Goal: Navigation & Orientation: Find specific page/section

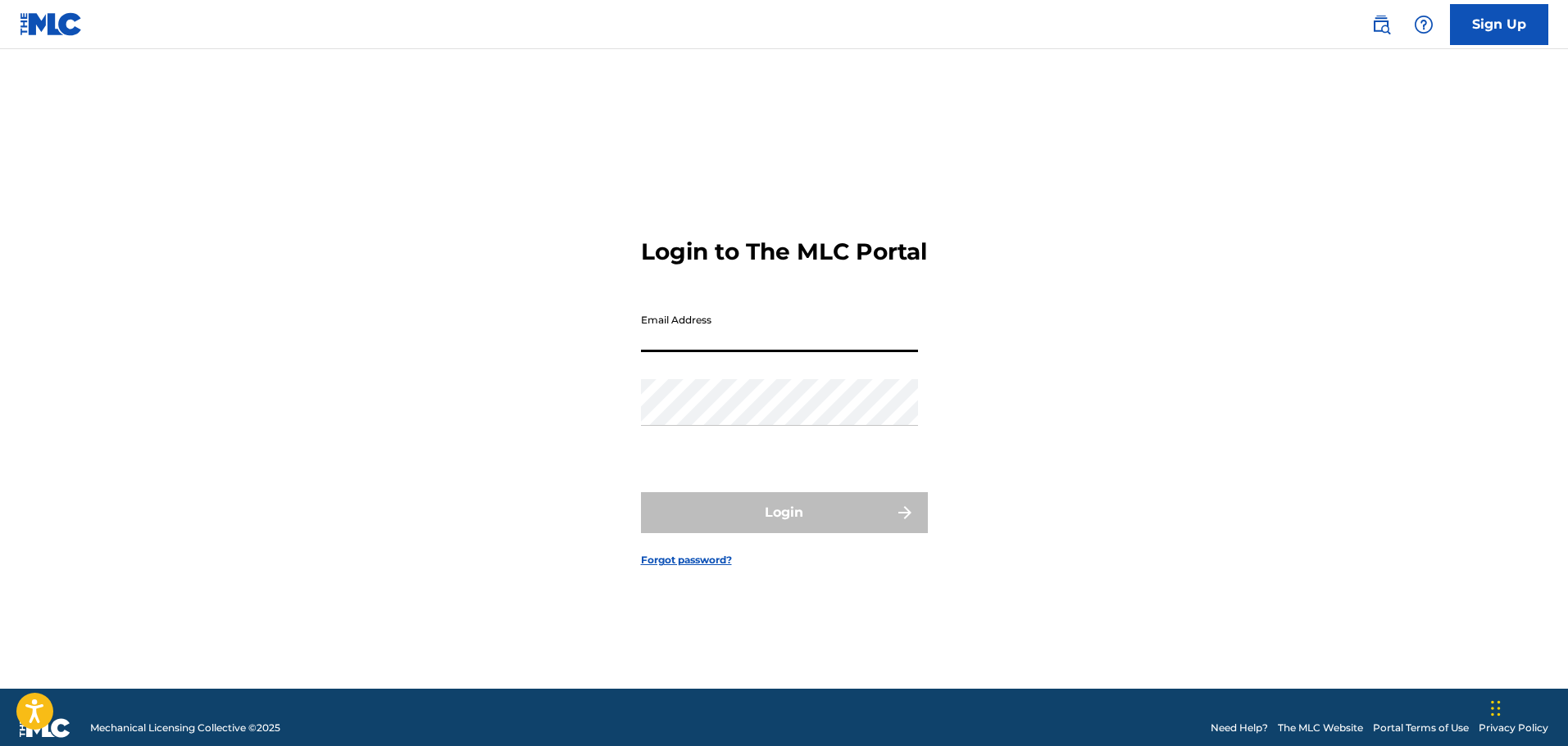
click at [659, 329] on input "Email Address" at bounding box center [779, 329] width 277 height 47
type input "[EMAIL_ADDRESS][DOMAIN_NAME]"
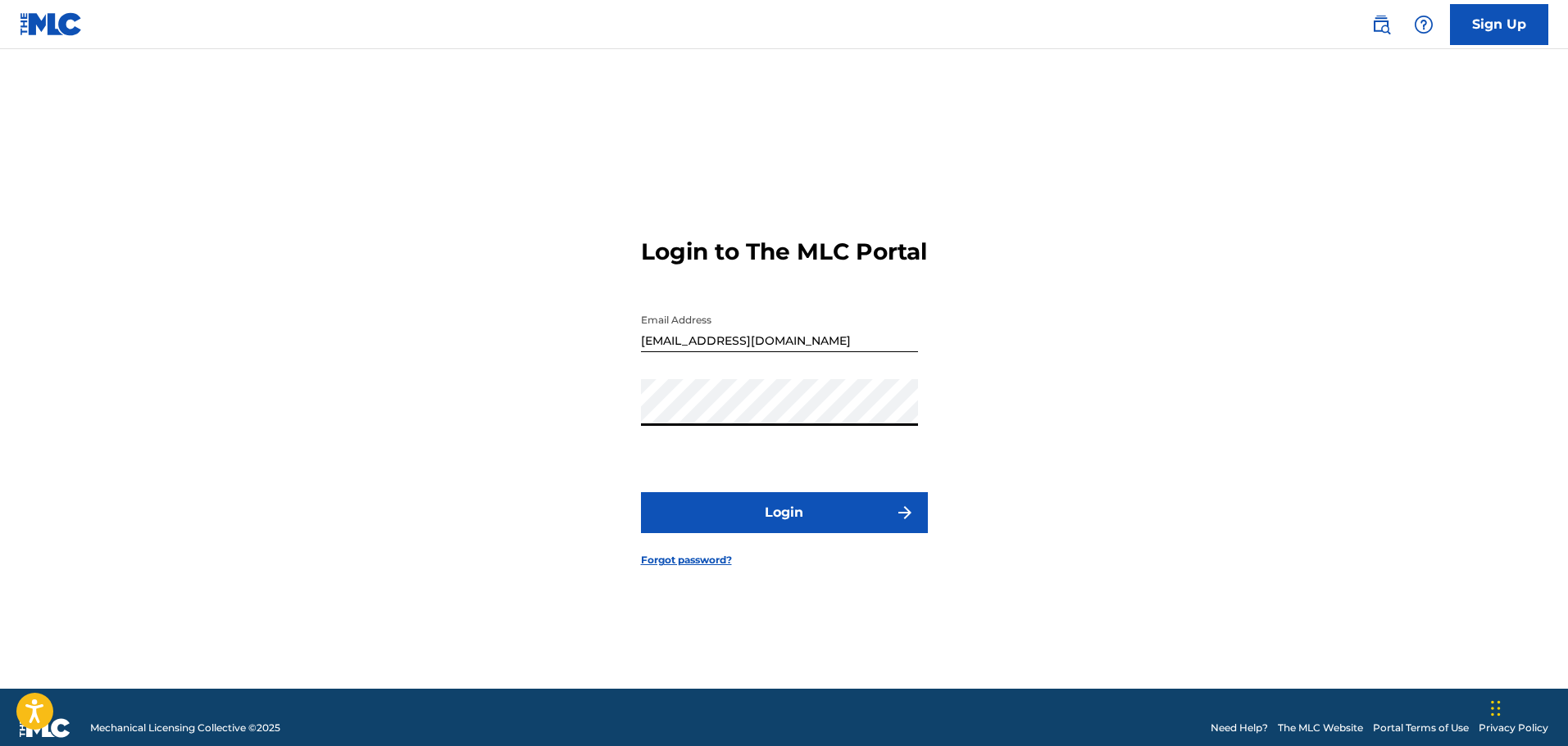
click at [641, 492] on button "Login" at bounding box center [784, 512] width 287 height 41
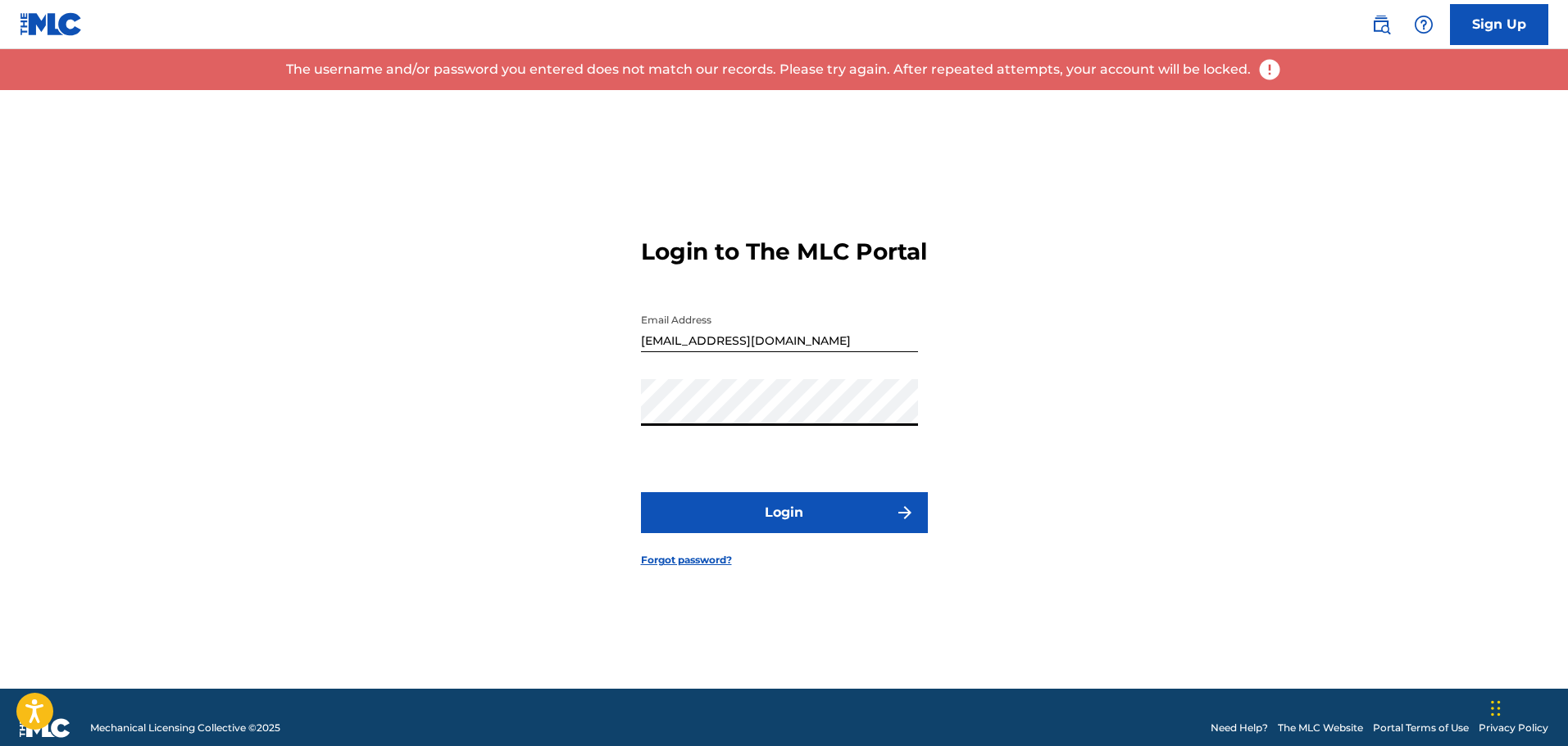
click at [562, 429] on div "Login to The MLC Portal Email Address [EMAIL_ADDRESS][DOMAIN_NAME] Password Log…" at bounding box center [784, 389] width 1147 height 599
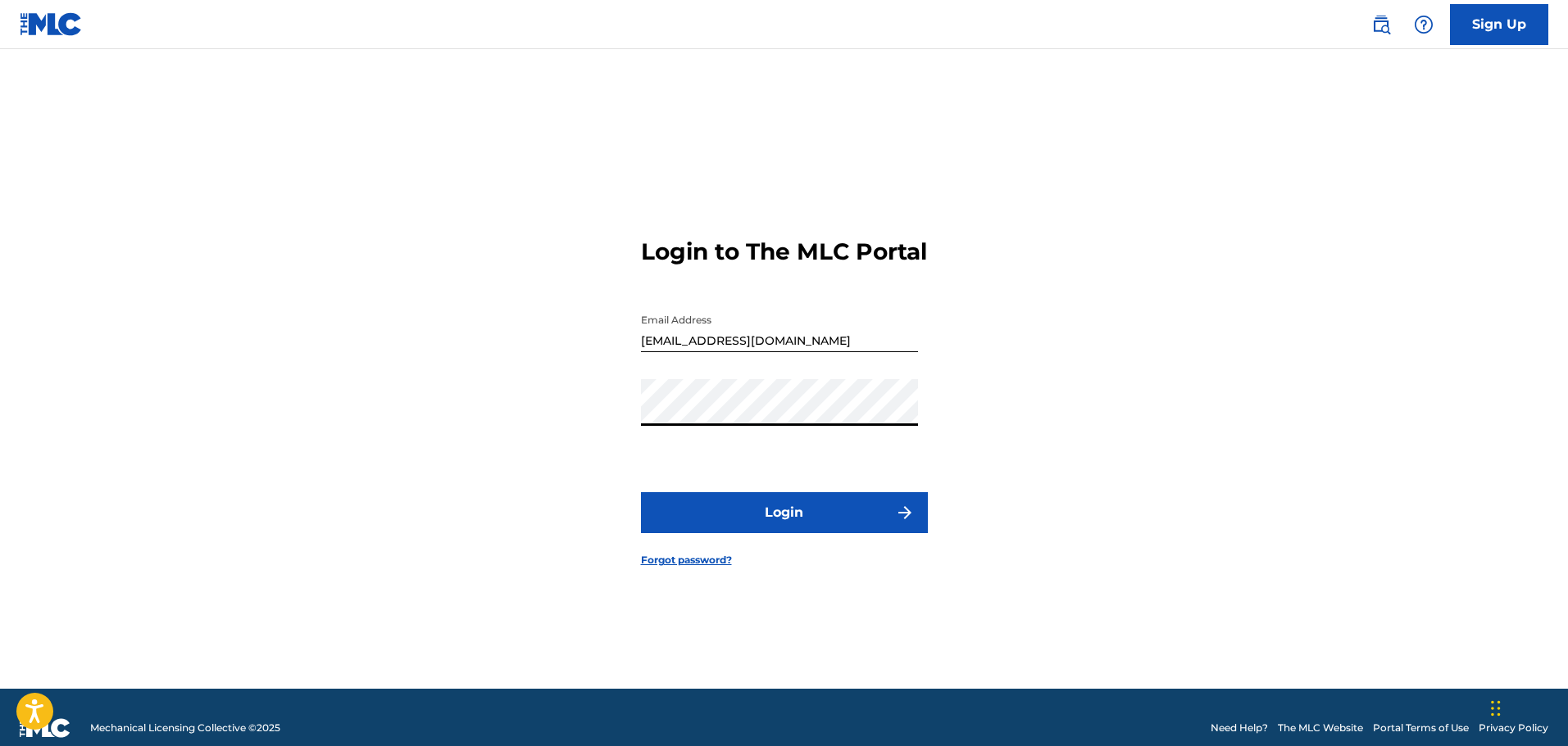
click at [641, 492] on button "Login" at bounding box center [784, 512] width 287 height 41
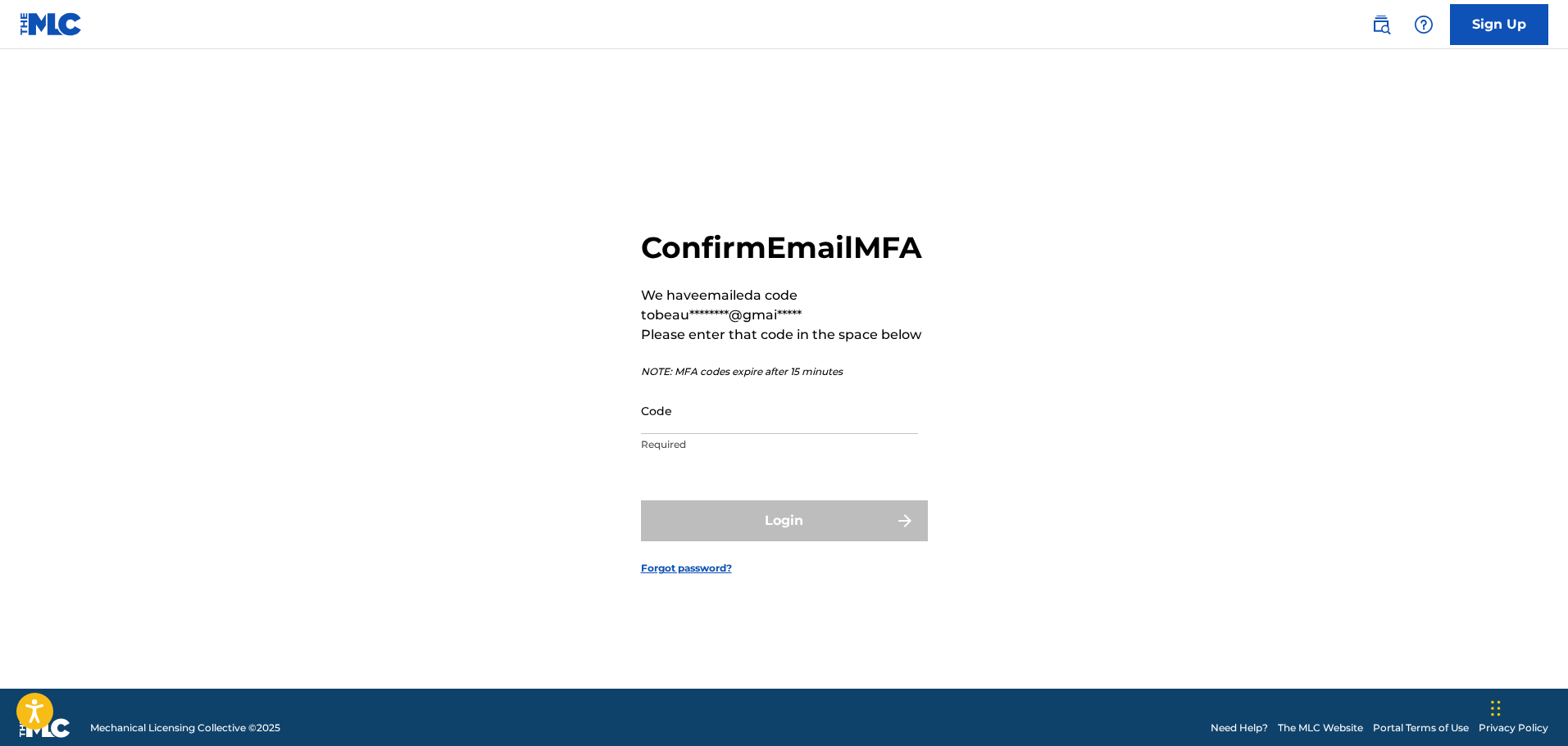
click at [682, 434] on input "Code" at bounding box center [779, 411] width 277 height 47
paste input "913685"
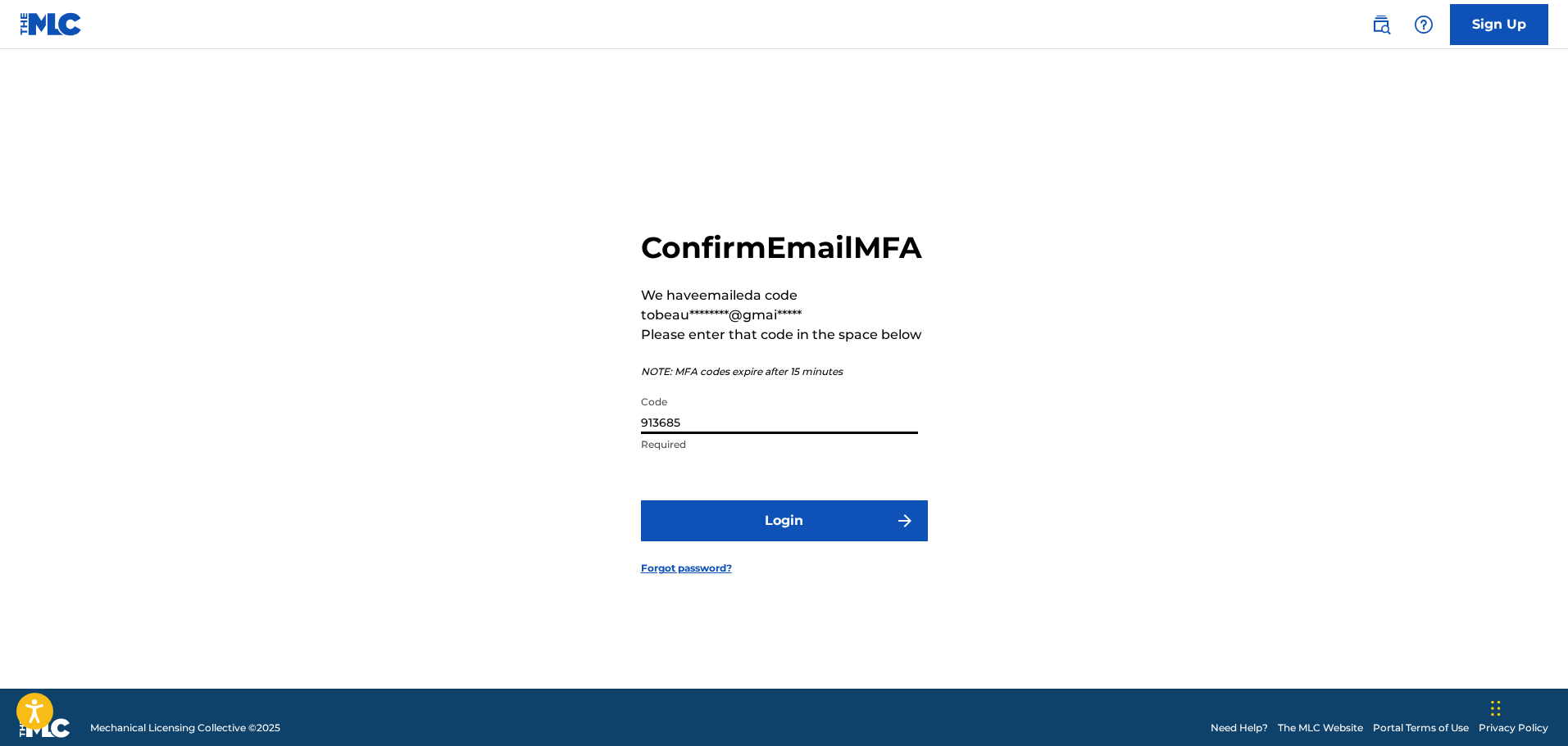
type input "913685"
click at [774, 527] on button "Login" at bounding box center [784, 520] width 287 height 41
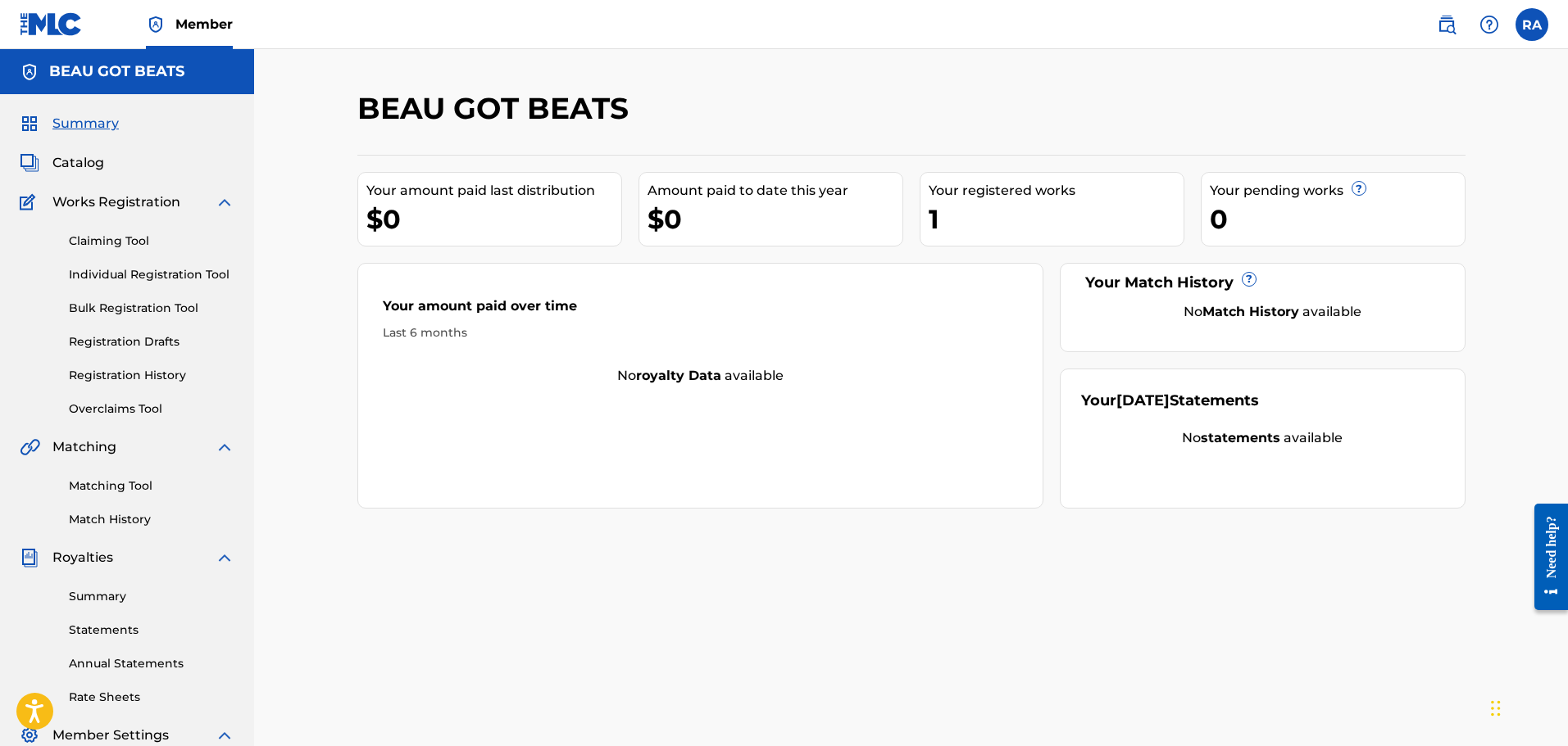
click at [947, 191] on div "Your registered works" at bounding box center [1056, 191] width 255 height 20
click at [931, 220] on div "1" at bounding box center [1056, 218] width 255 height 37
click at [83, 166] on span "Catalog" at bounding box center [78, 163] width 52 height 20
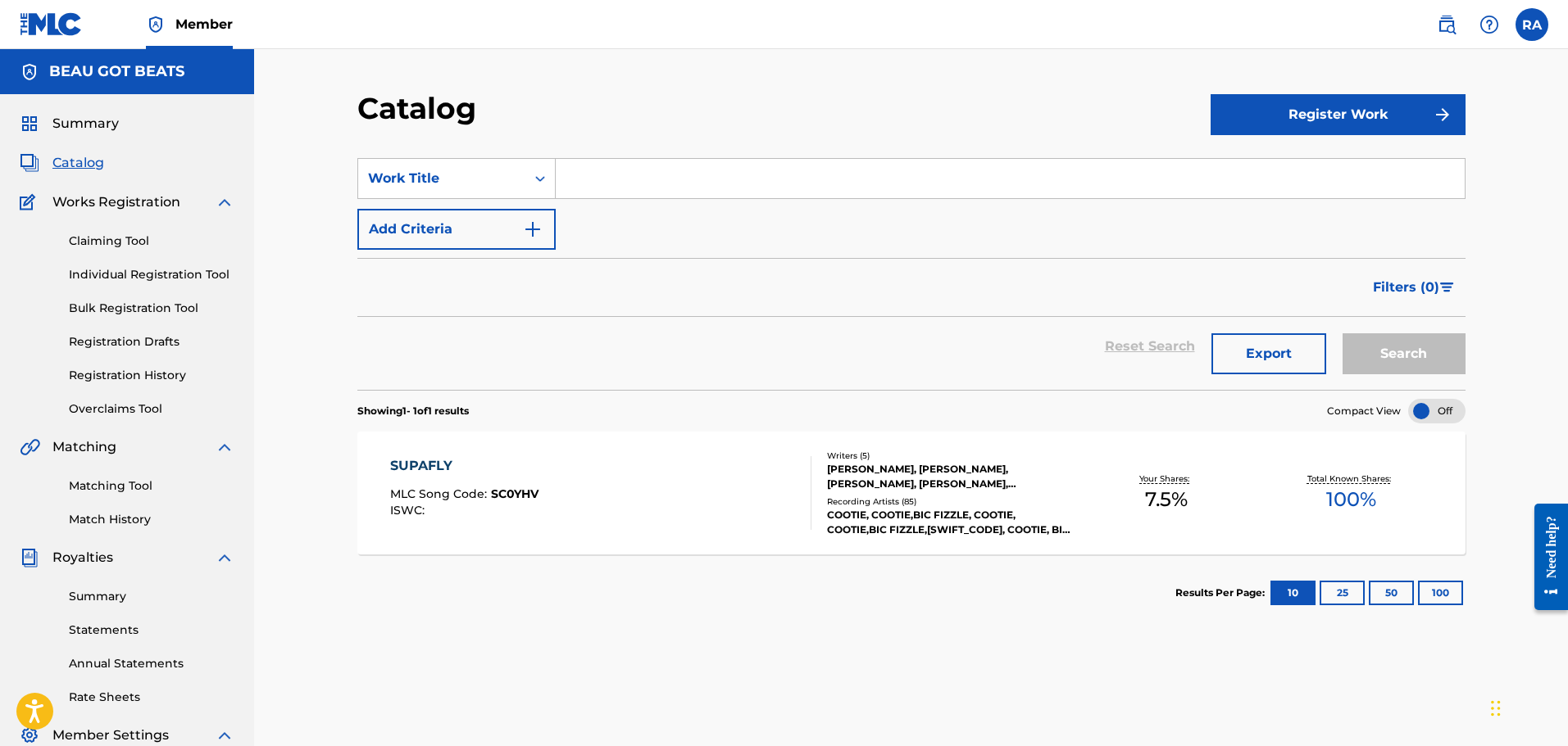
click at [472, 481] on div "SUPAFLY MLC Song Code : SC0YHV ISWC :" at bounding box center [464, 492] width 149 height 73
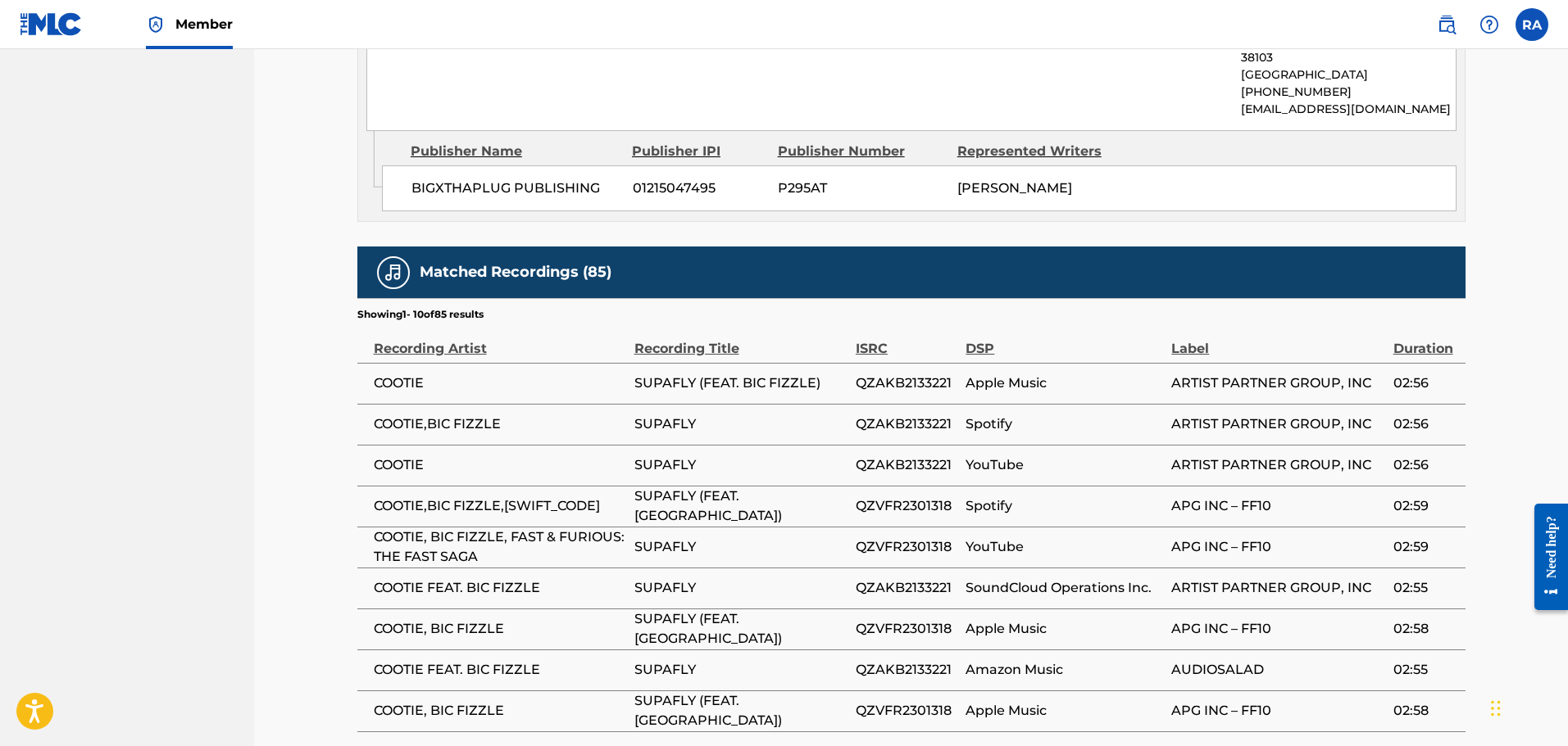
scroll to position [1720, 0]
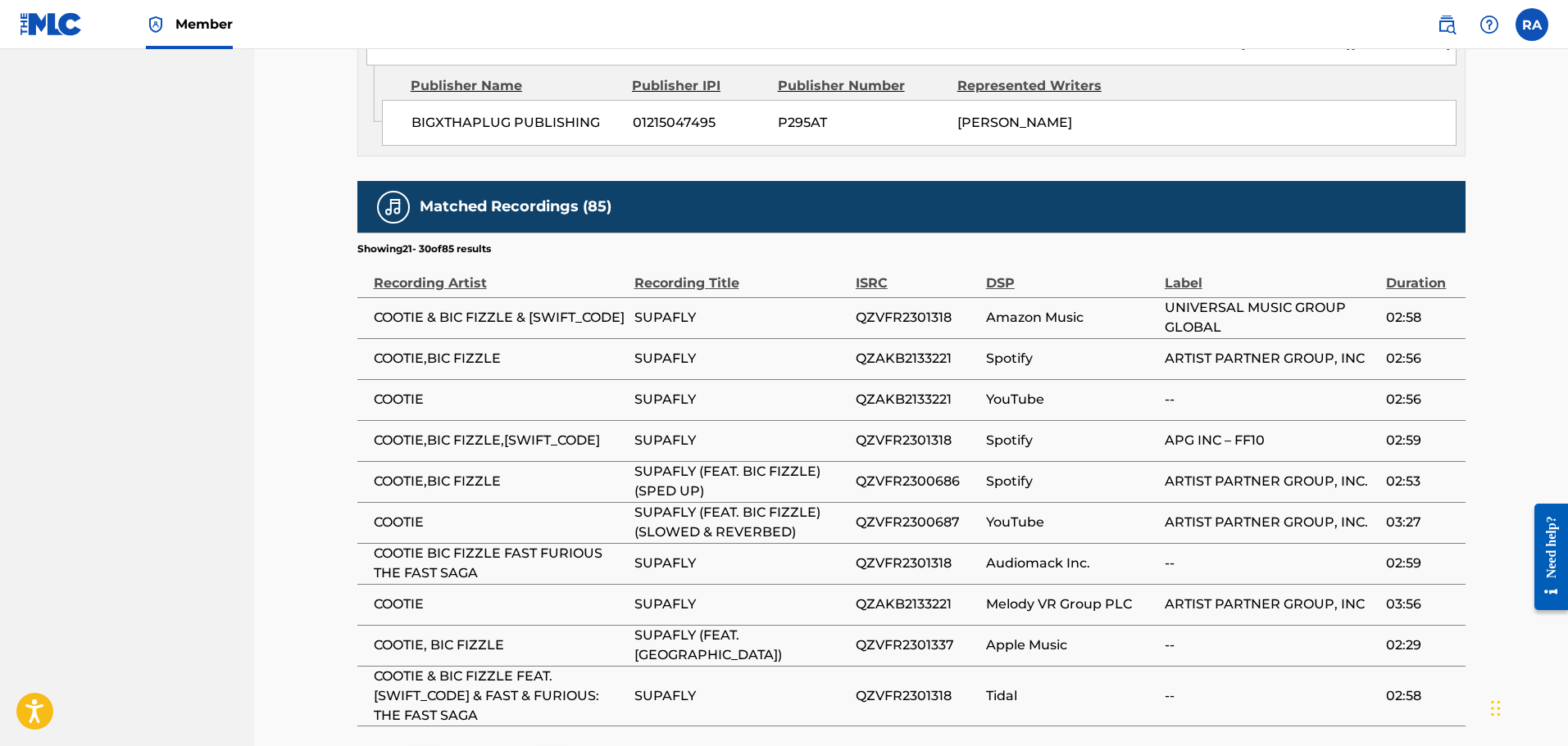
scroll to position [1865, 0]
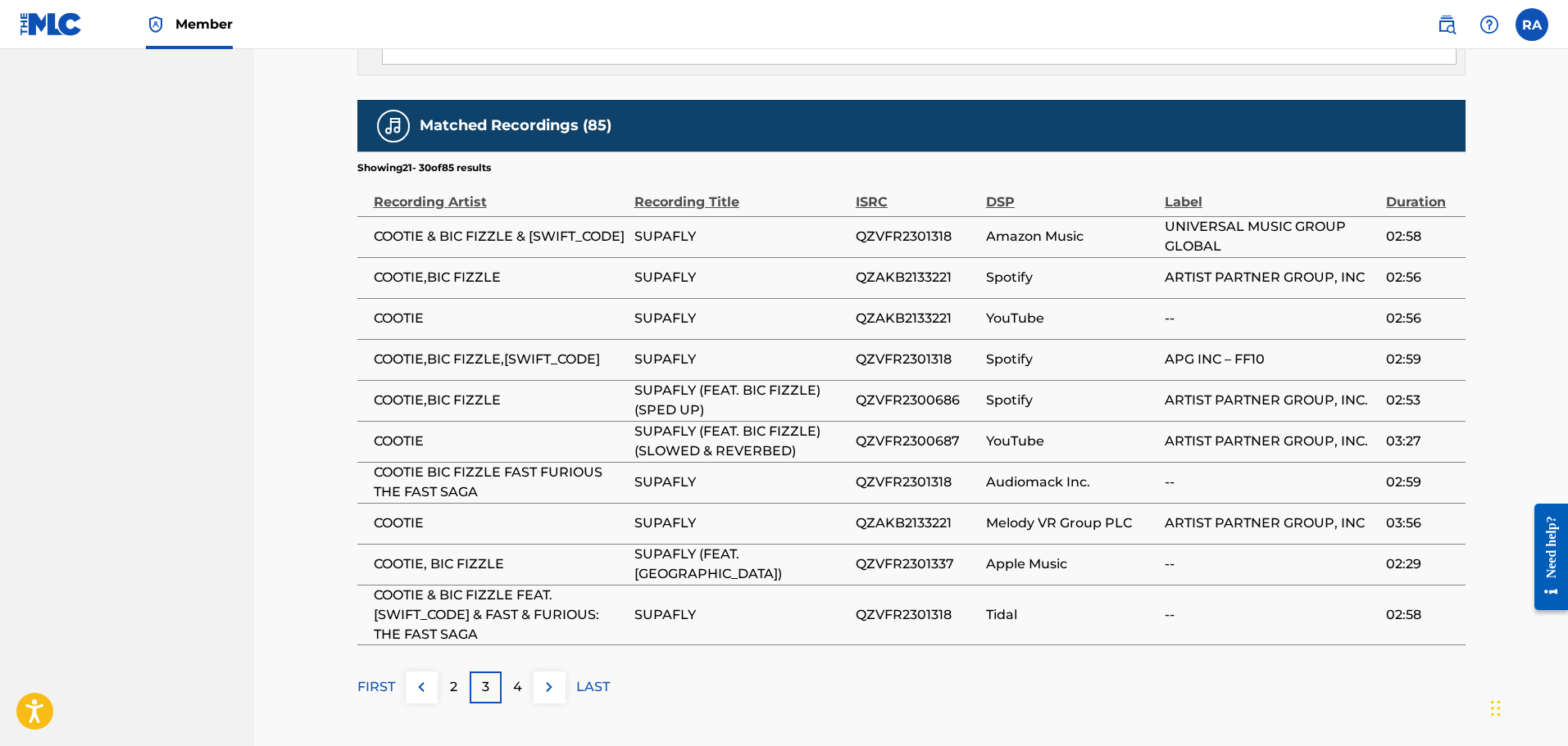
click at [504, 672] on div "4" at bounding box center [517, 687] width 32 height 32
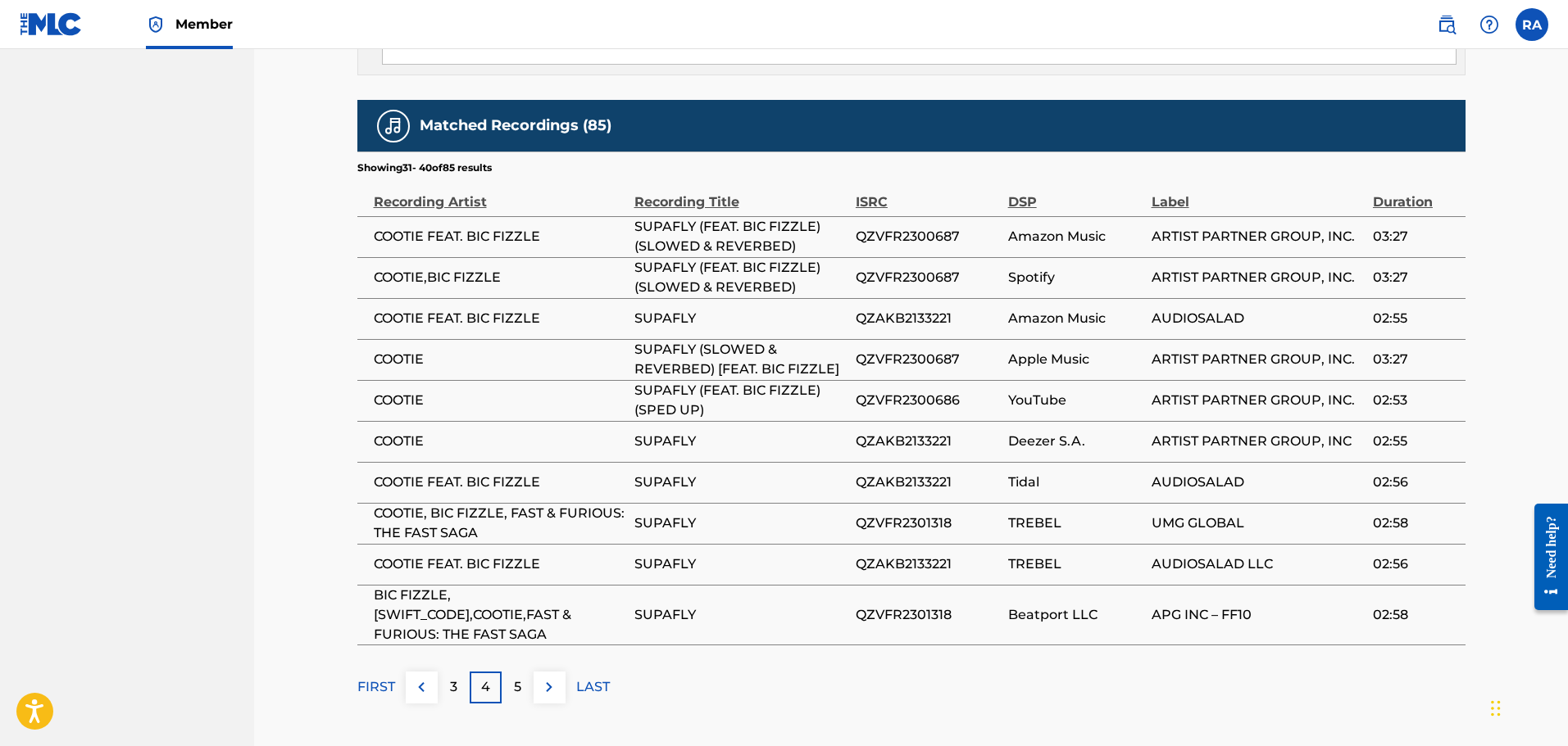
click at [512, 672] on div "5" at bounding box center [517, 687] width 32 height 32
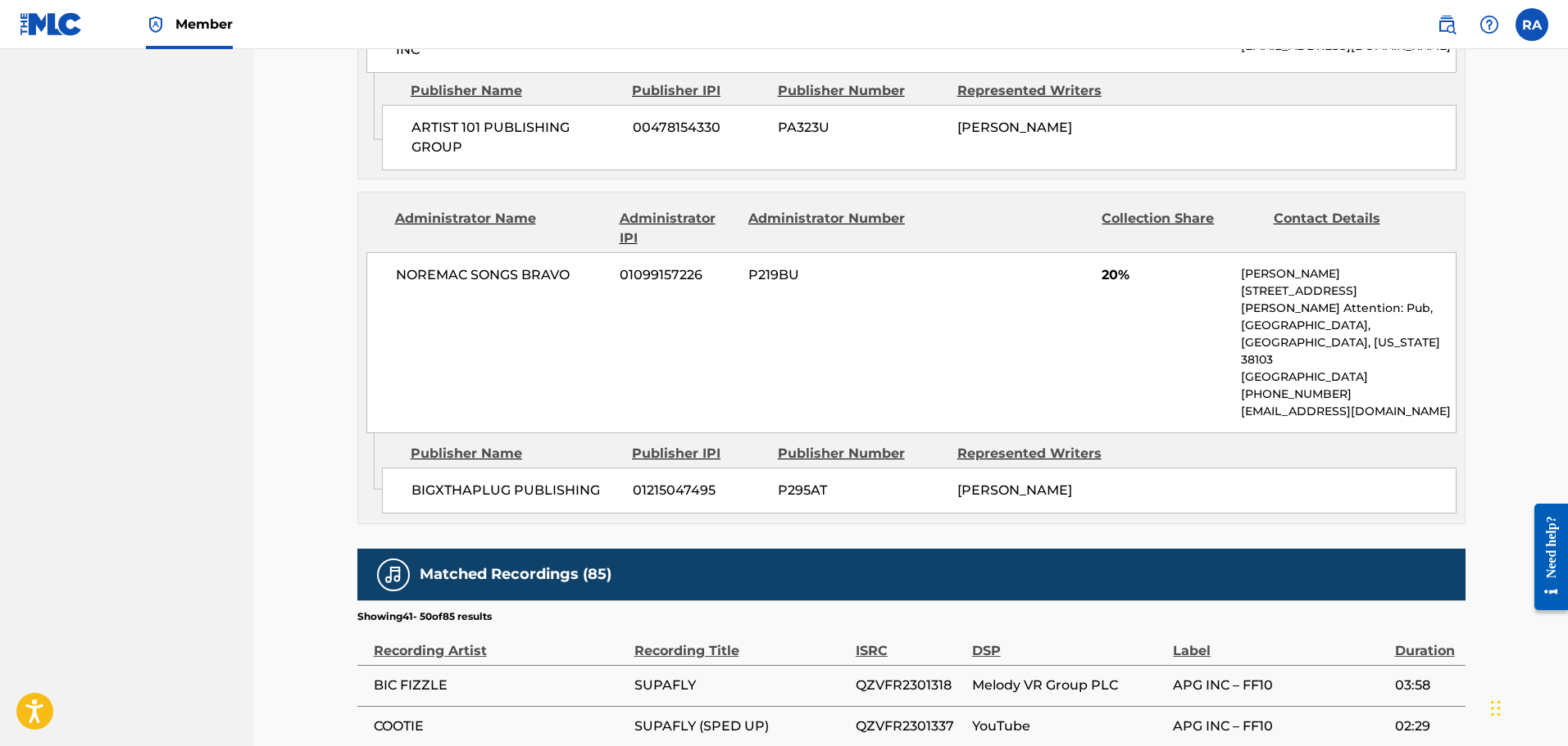
scroll to position [1846, 0]
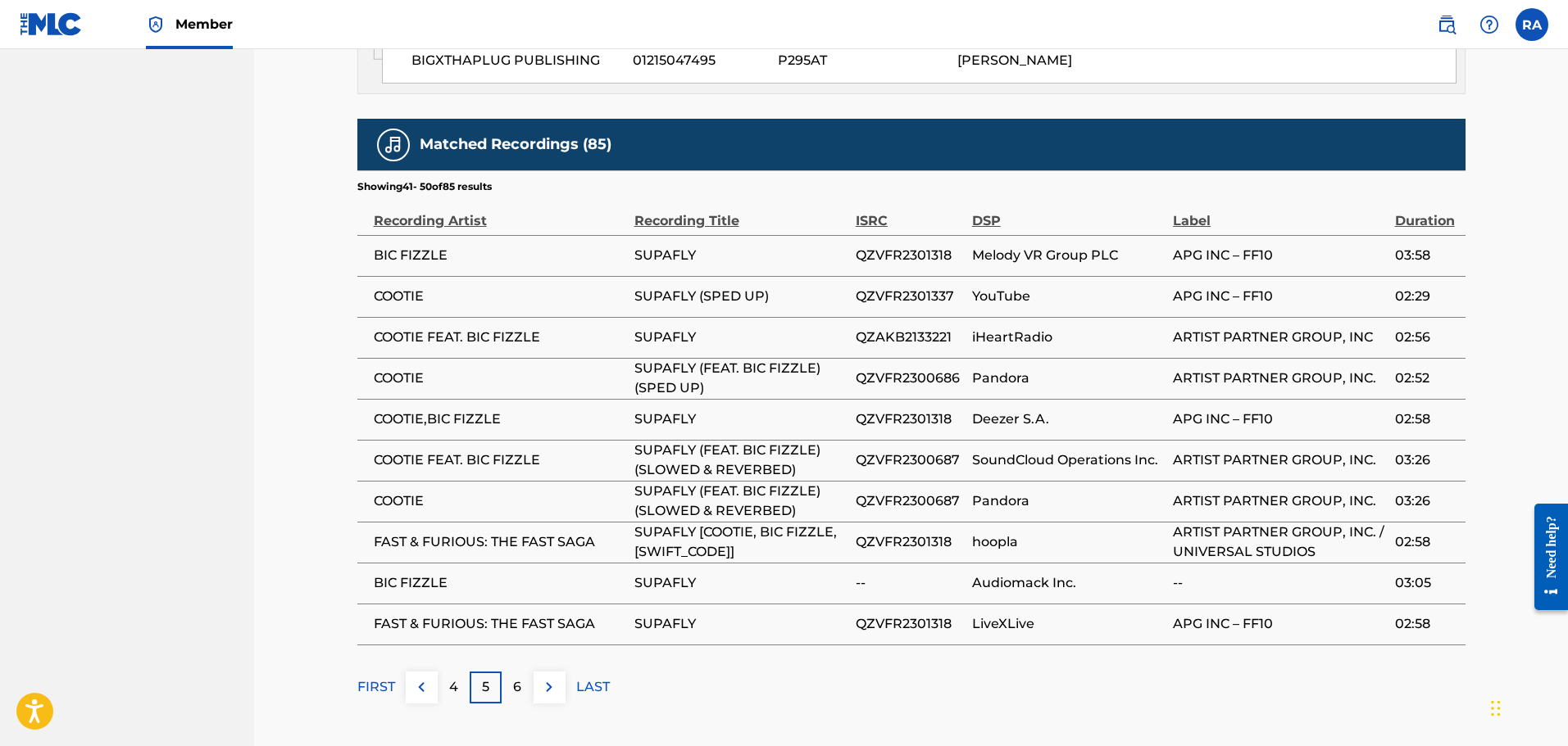
click at [514, 677] on p "6" at bounding box center [517, 687] width 8 height 20
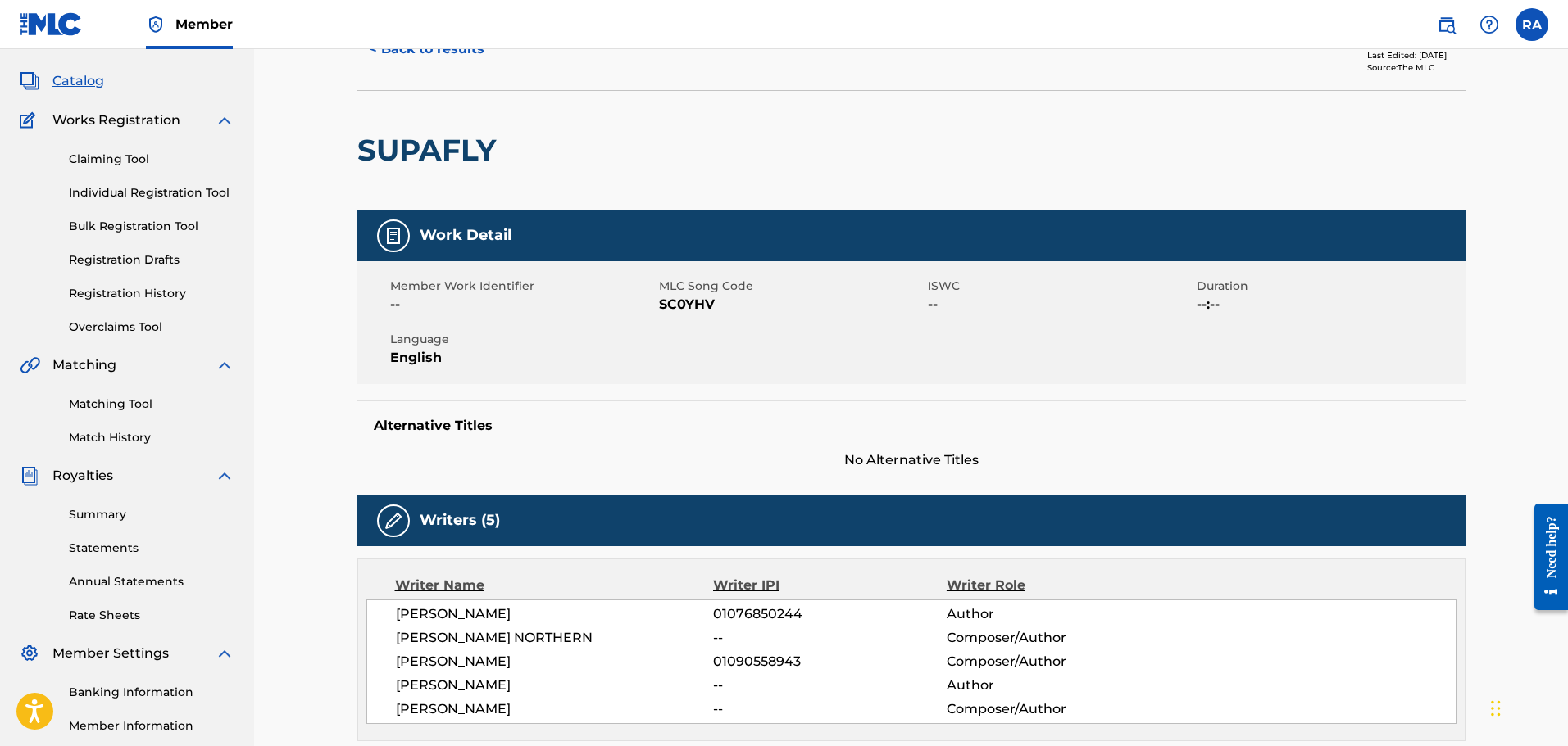
scroll to position [164, 0]
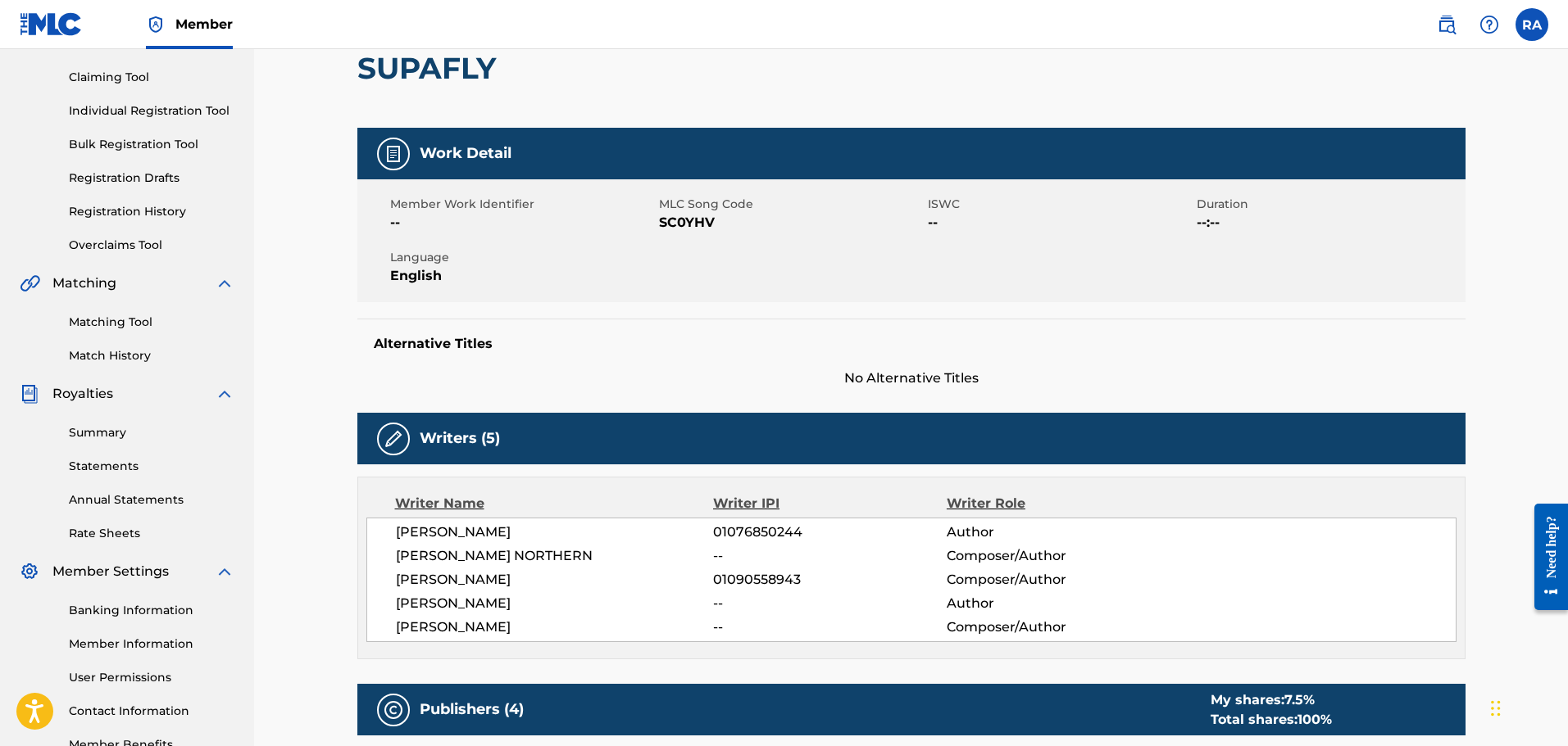
click at [110, 439] on link "Summary" at bounding box center [151, 432] width 166 height 17
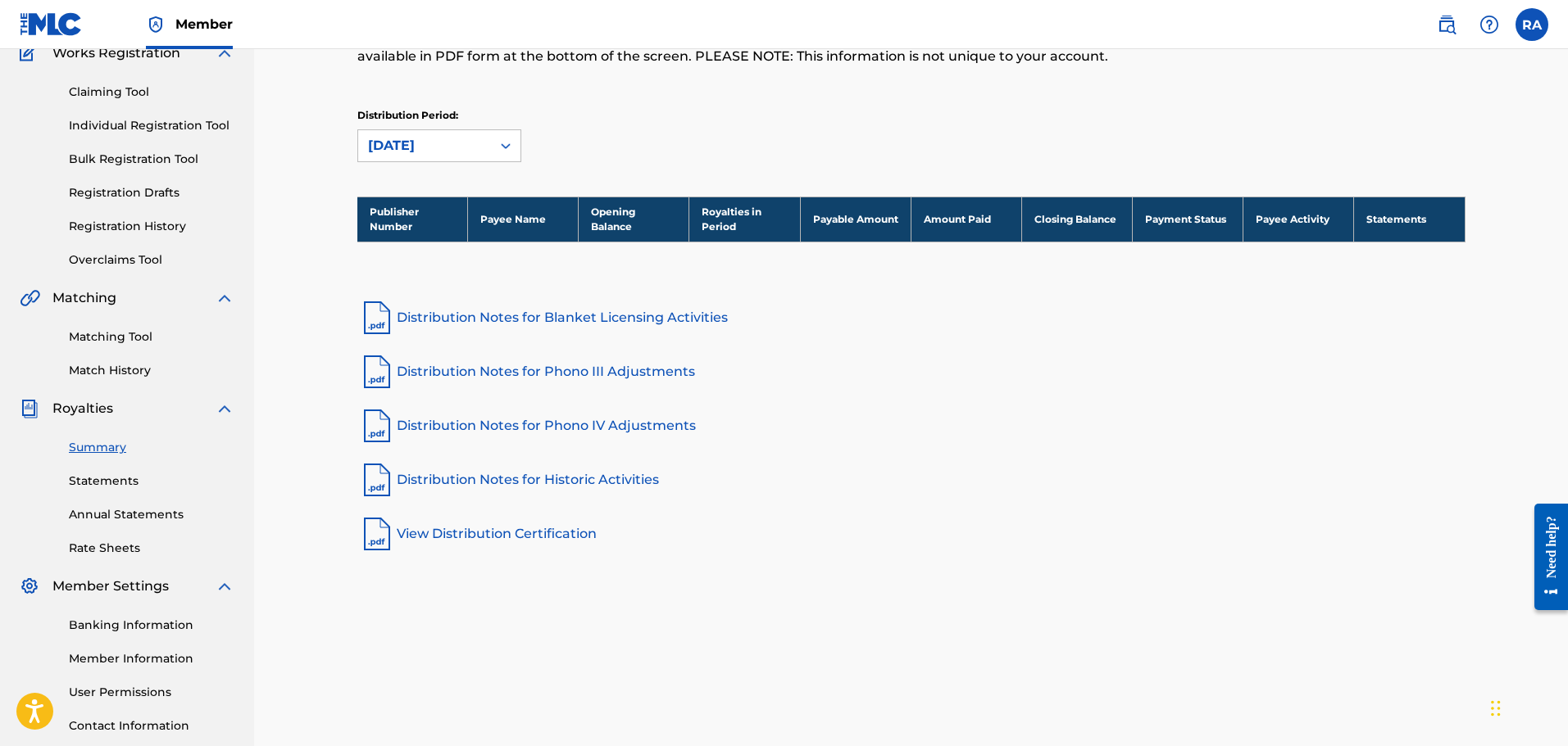
scroll to position [164, 0]
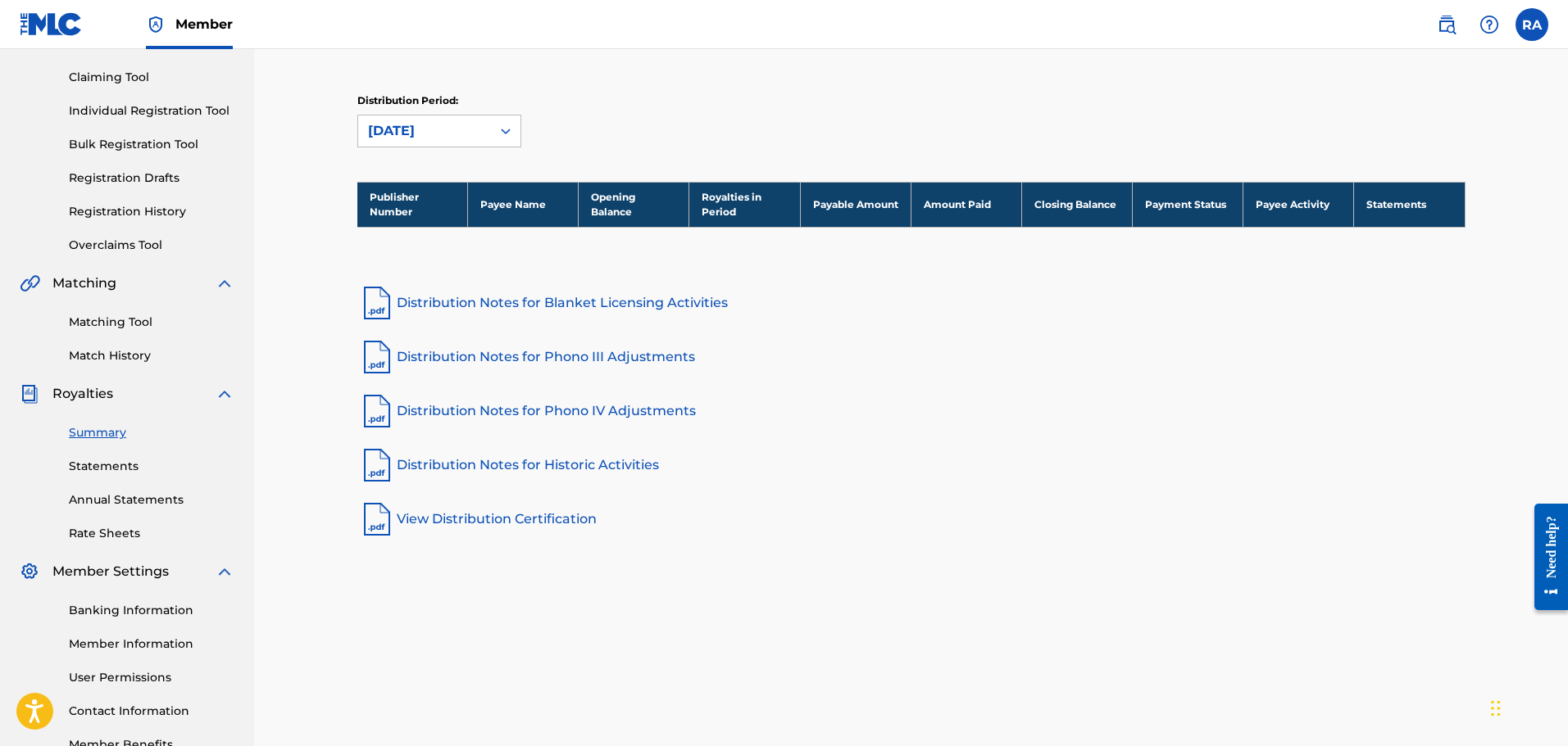
click at [89, 466] on link "Statements" at bounding box center [151, 466] width 166 height 17
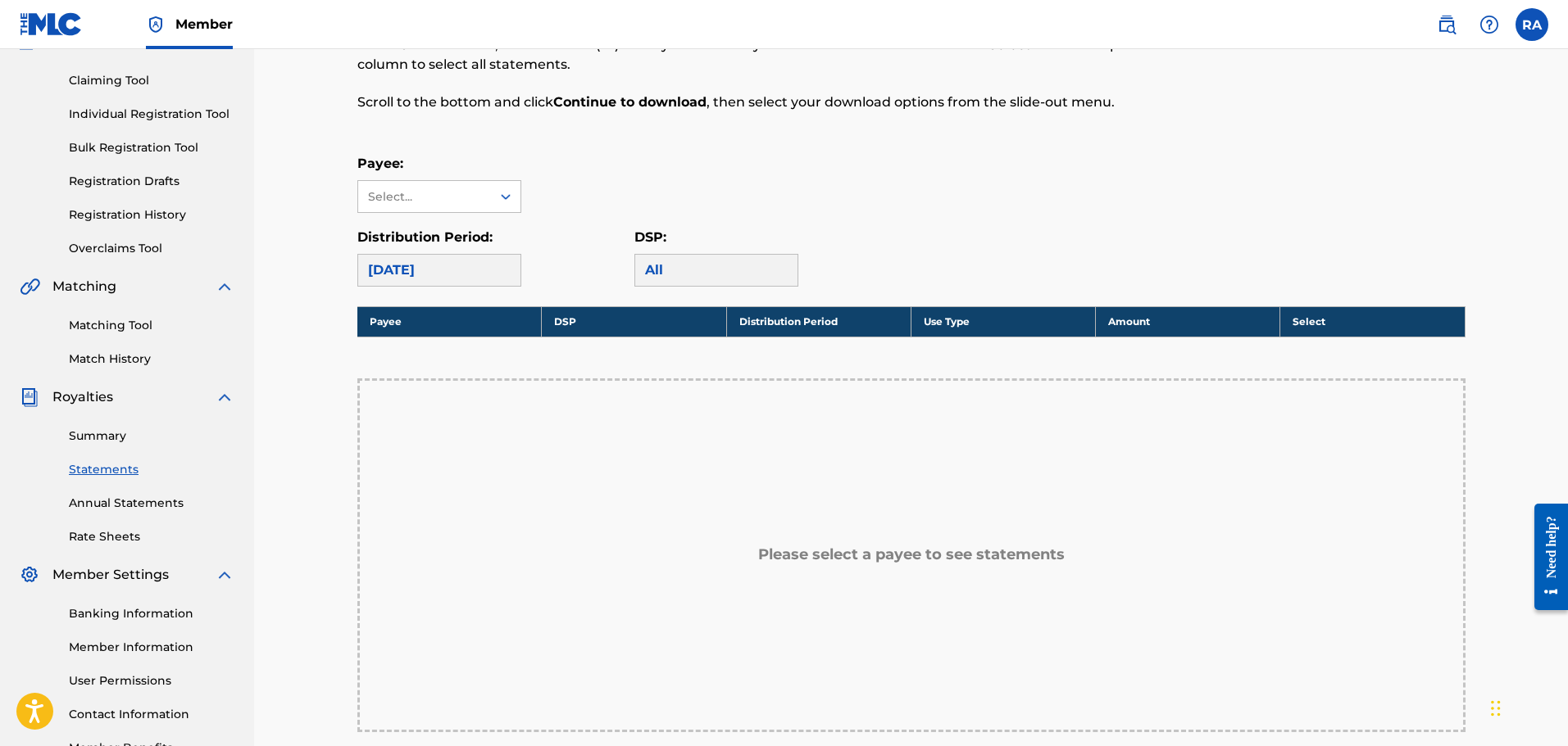
scroll to position [246, 0]
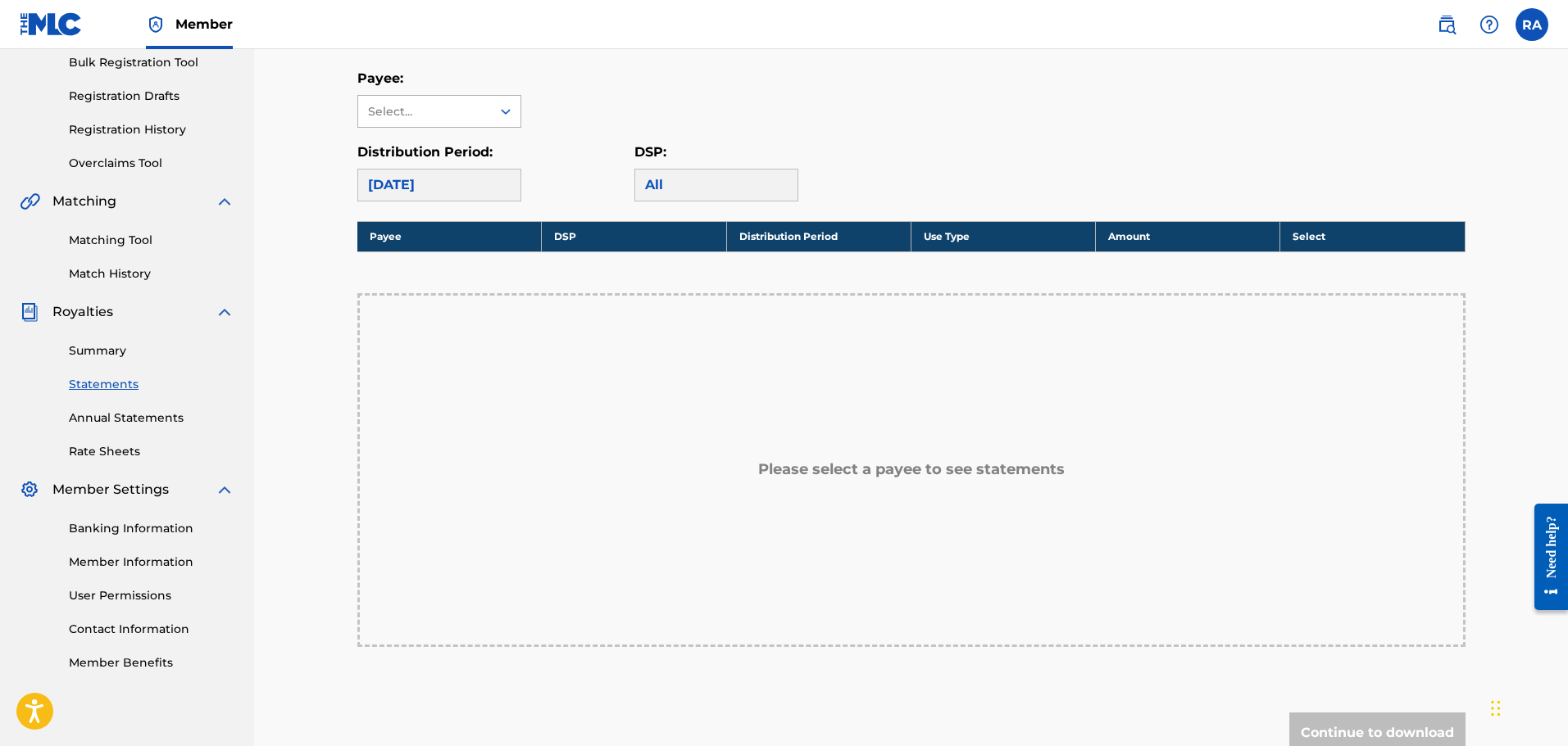
click at [504, 118] on icon at bounding box center [505, 111] width 16 height 16
click at [95, 425] on link "Annual Statements" at bounding box center [151, 418] width 166 height 17
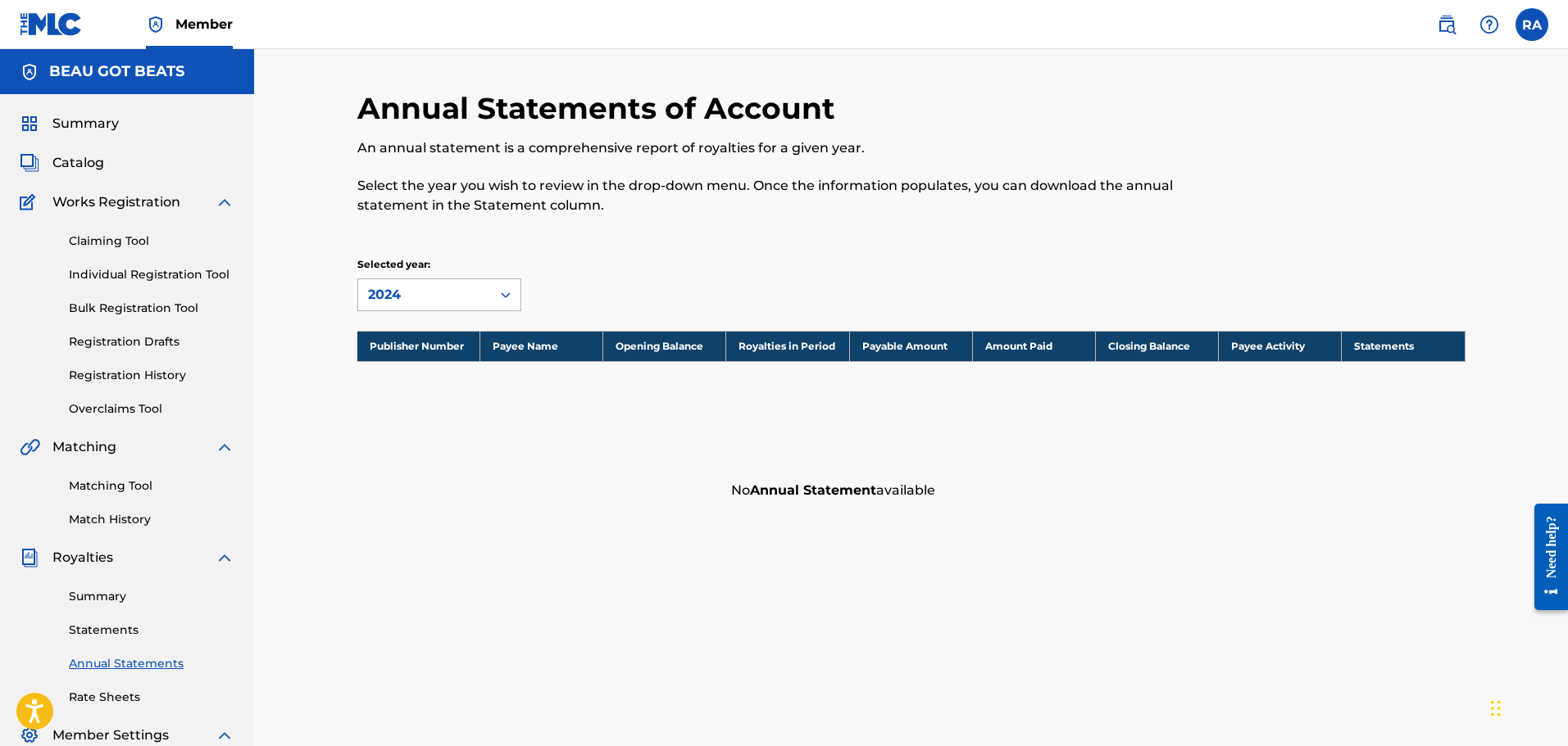
click at [492, 299] on div at bounding box center [505, 295] width 30 height 30
click at [414, 378] on div "2023" at bounding box center [439, 373] width 162 height 41
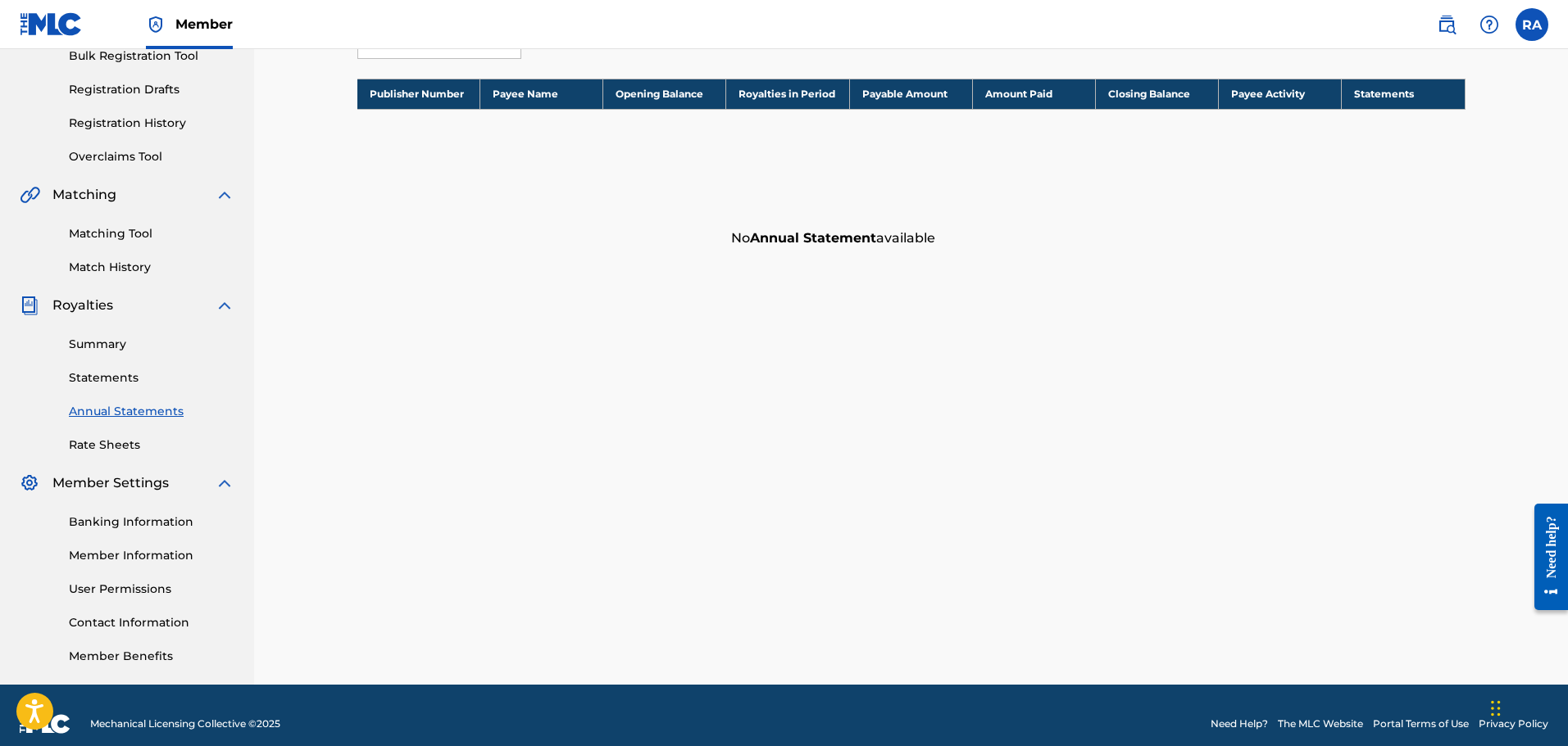
scroll to position [269, 0]
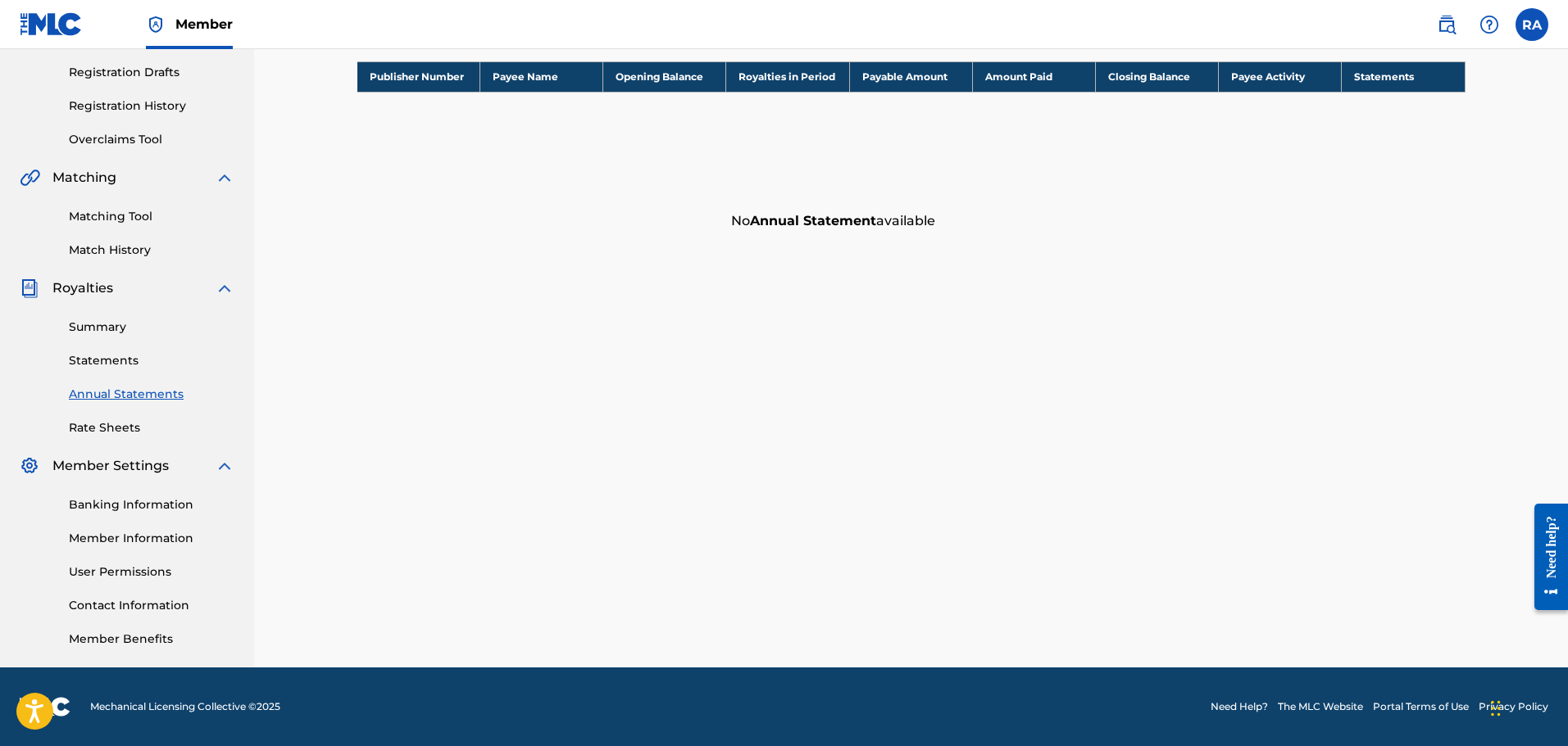
click at [142, 507] on link "Banking Information" at bounding box center [151, 505] width 166 height 17
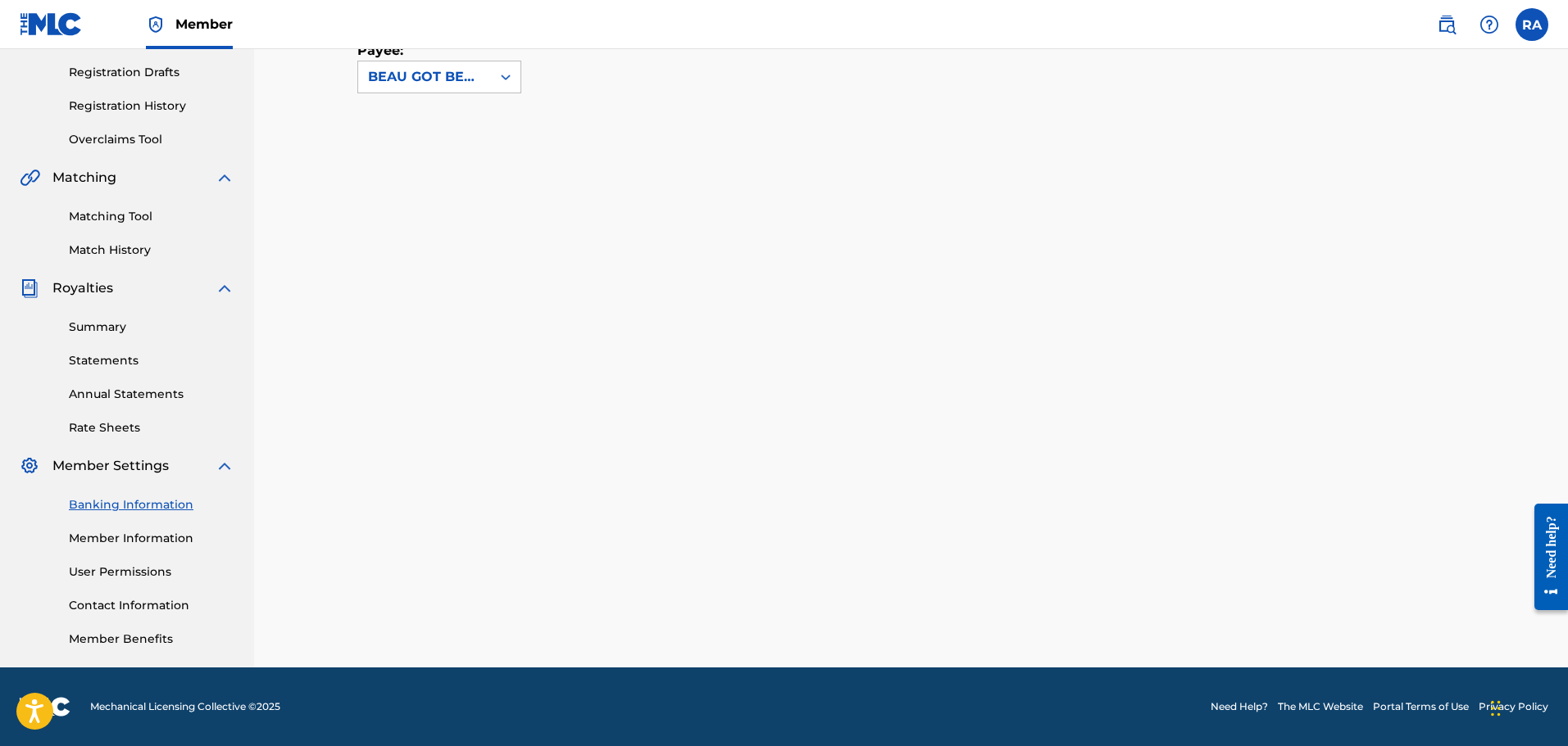
scroll to position [269, 0]
click at [149, 536] on link "Member Information" at bounding box center [151, 538] width 166 height 17
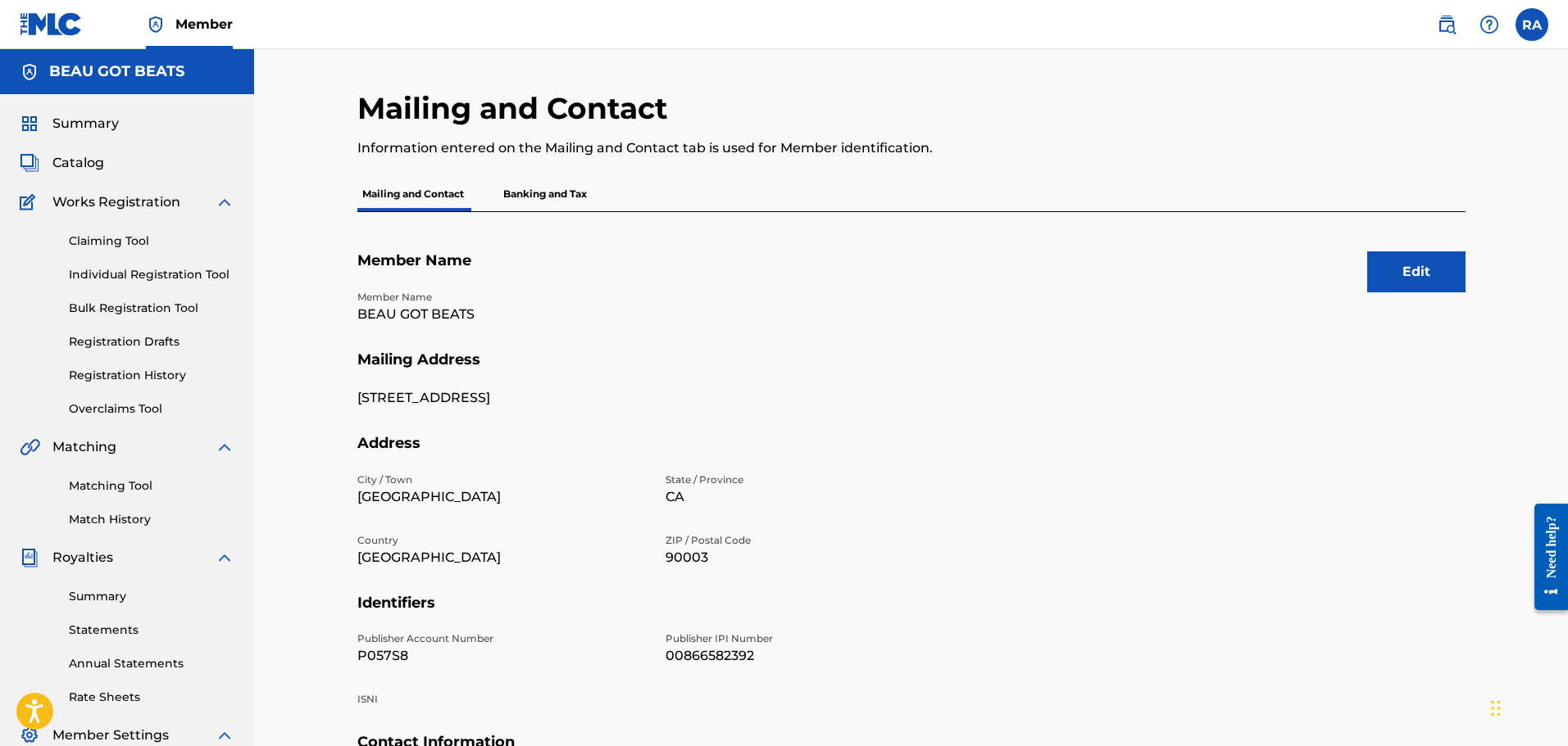
click at [63, 166] on span "Catalog" at bounding box center [78, 163] width 52 height 20
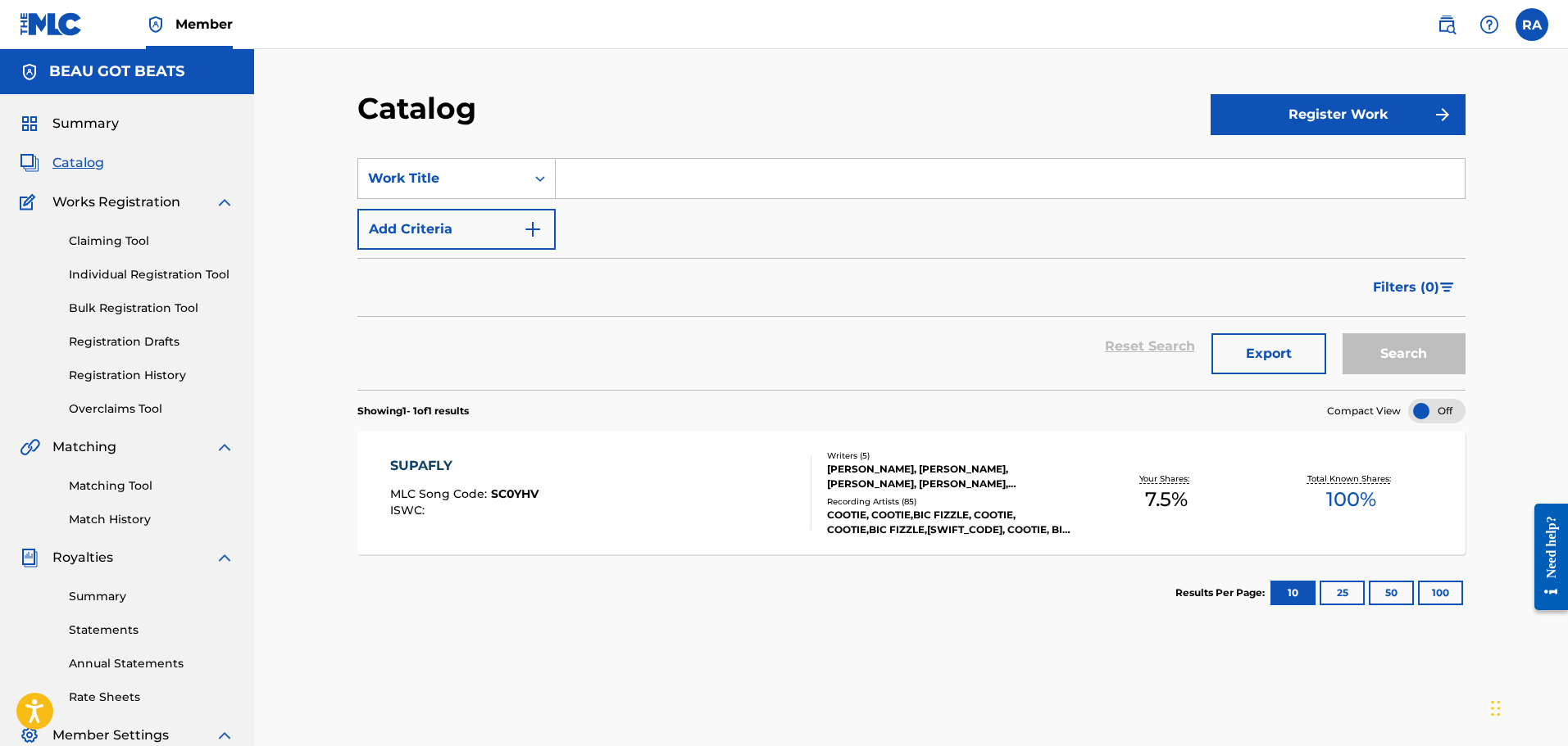
click at [78, 118] on span "Summary" at bounding box center [85, 124] width 66 height 20
